Goal: Subscribe to service/newsletter

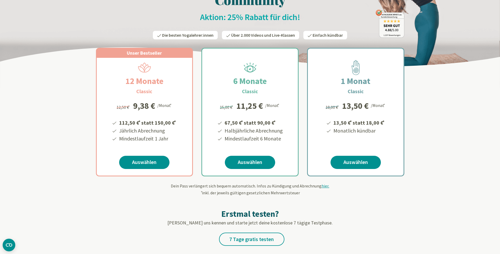
scroll to position [105, 0]
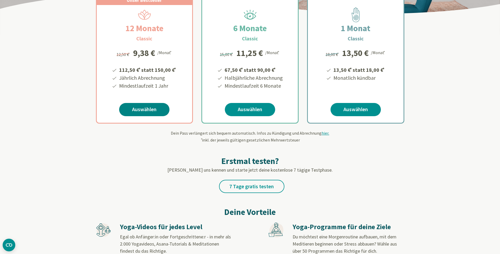
click at [152, 105] on link "Auswählen" at bounding box center [144, 109] width 50 height 13
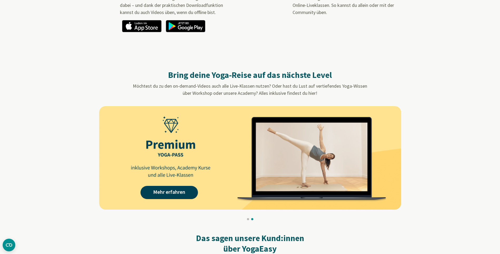
scroll to position [527, 0]
